Goal: Information Seeking & Learning: Learn about a topic

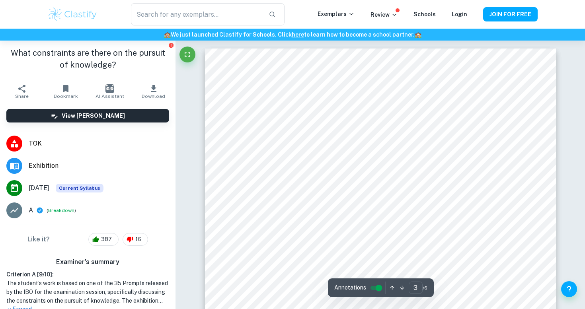
scroll to position [1144, 0]
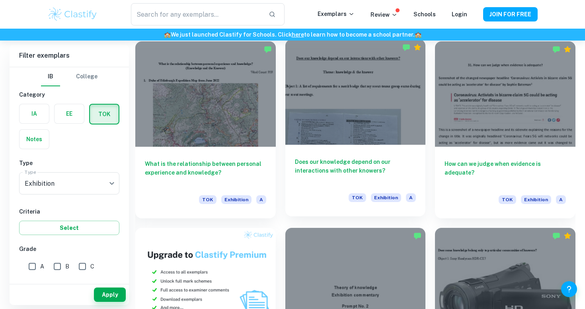
scroll to position [426, 0]
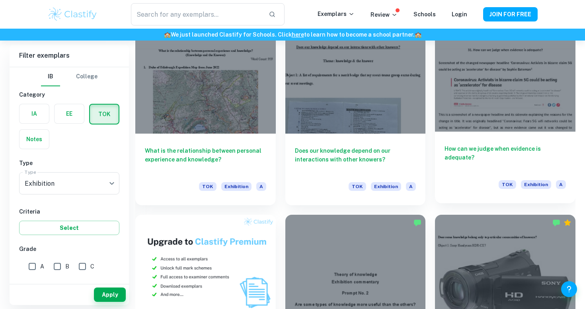
click at [475, 128] on div at bounding box center [505, 78] width 140 height 105
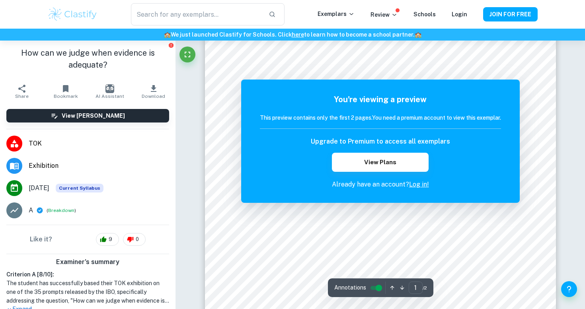
scroll to position [64, 0]
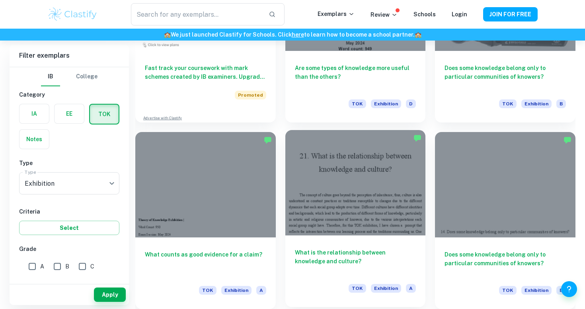
scroll to position [721, 0]
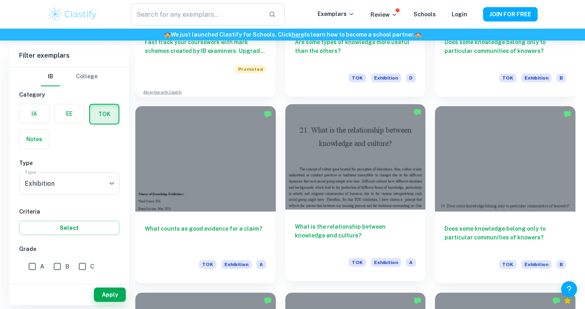
click at [331, 149] on div at bounding box center [355, 156] width 140 height 105
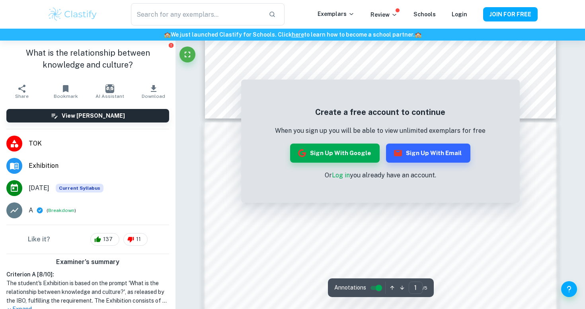
scroll to position [427, 0]
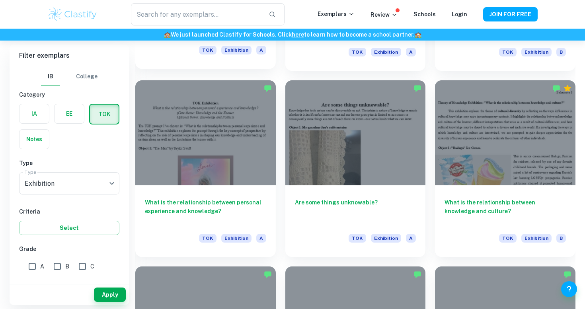
scroll to position [936, 0]
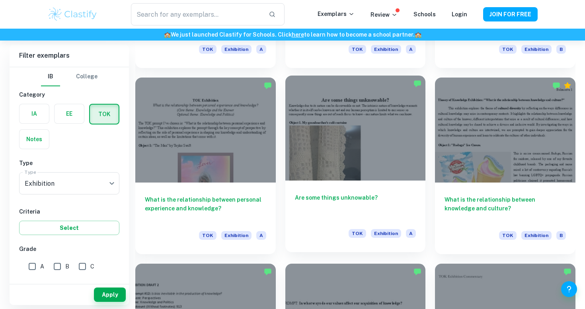
click at [323, 115] on div at bounding box center [355, 128] width 140 height 105
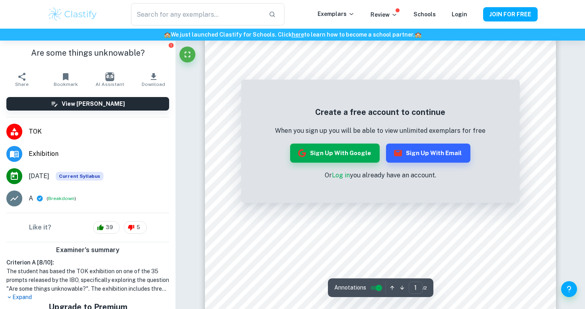
scroll to position [76, 0]
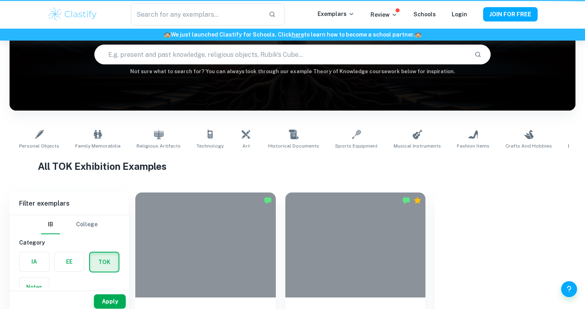
scroll to position [936, 0]
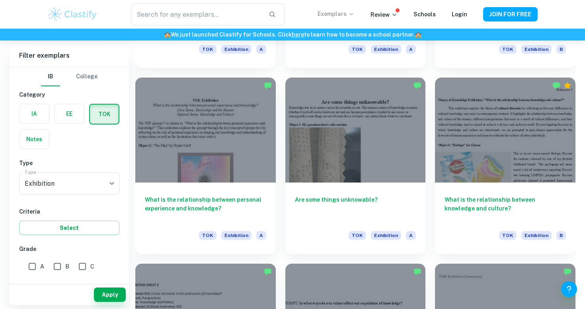
click at [332, 17] on p "Exemplars" at bounding box center [335, 14] width 37 height 9
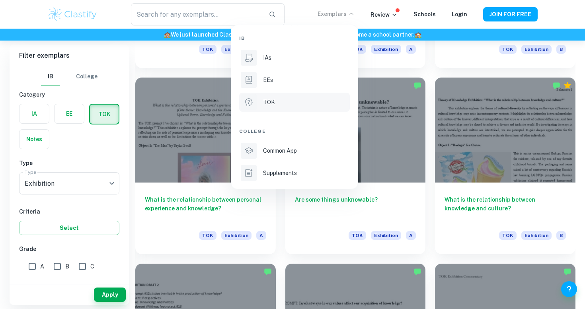
click at [274, 96] on li "TOK" at bounding box center [294, 102] width 111 height 19
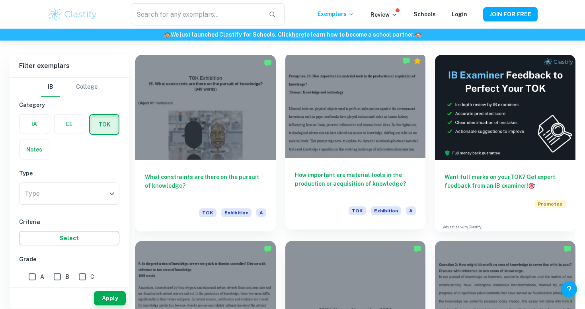
scroll to position [178, 0]
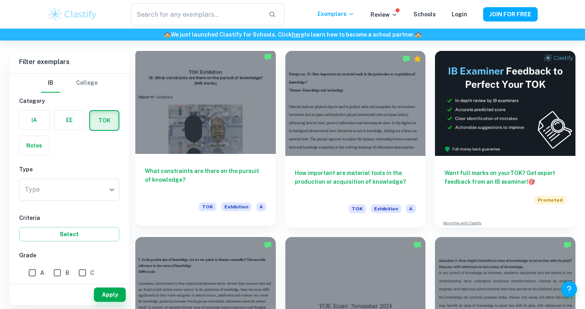
click at [251, 107] on div at bounding box center [205, 101] width 140 height 105
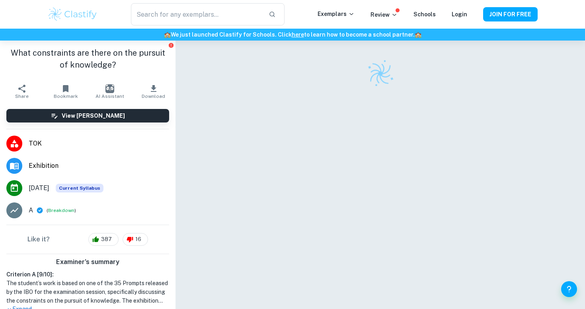
scroll to position [18, 0]
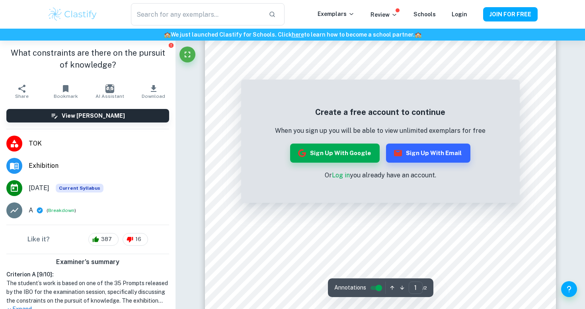
scroll to position [109, 0]
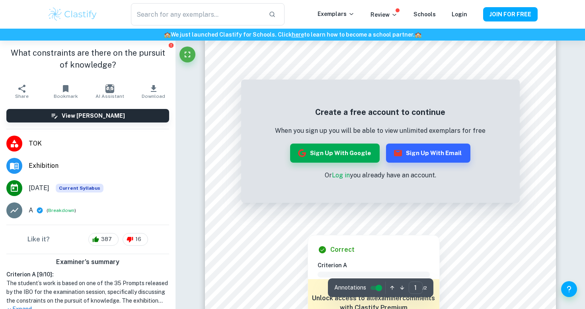
click at [342, 224] on div at bounding box center [381, 220] width 231 height 9
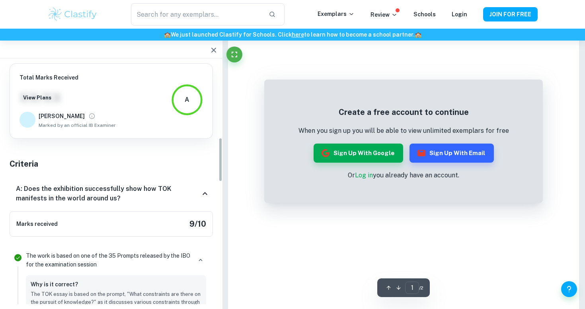
scroll to position [864, 0]
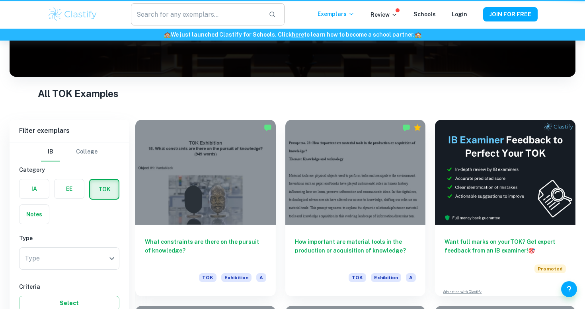
scroll to position [178, 0]
